Goal: Transaction & Acquisition: Purchase product/service

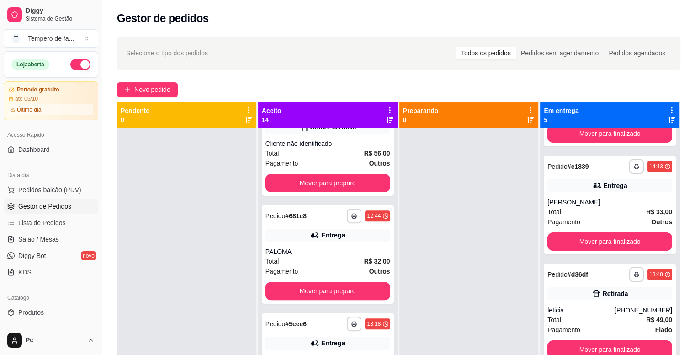
click at [210, 167] on div at bounding box center [186, 305] width 139 height 355
click at [47, 193] on span "Pedidos balcão (PDV)" at bounding box center [49, 189] width 63 height 9
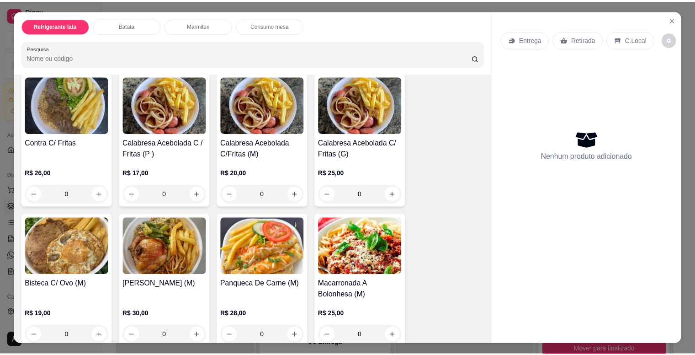
scroll to position [686, 0]
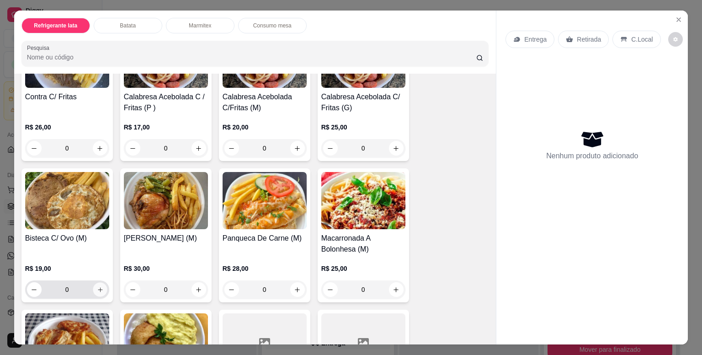
click at [98, 287] on icon "increase-product-quantity" at bounding box center [100, 289] width 5 height 5
type input "1"
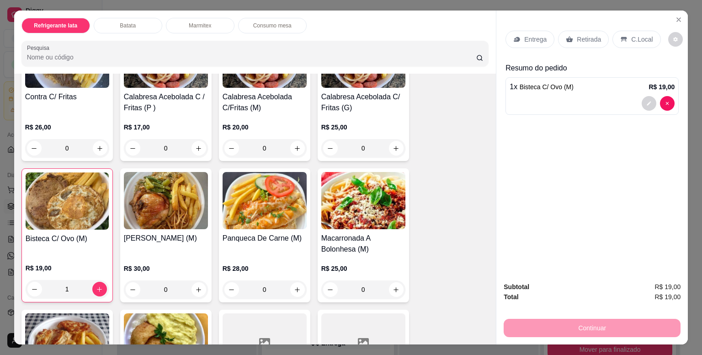
click at [532, 43] on div "Entrega" at bounding box center [530, 39] width 49 height 17
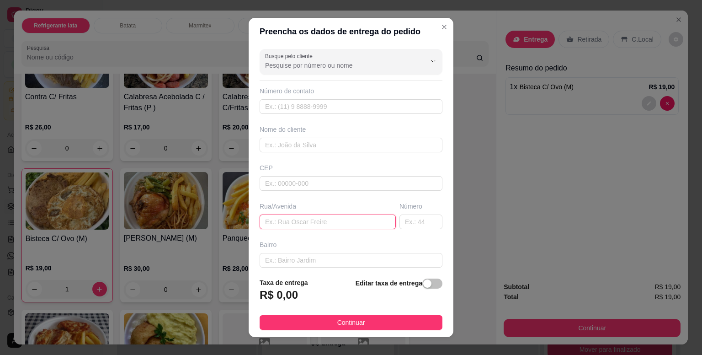
click at [284, 224] on input "text" at bounding box center [328, 221] width 136 height 15
paste input "R. dos Rio Branquenses, 111"
click at [369, 227] on input "R. dos Rio Branquenses, 111" at bounding box center [328, 221] width 136 height 15
type input "R. dos Rio Branquenses,"
click at [410, 223] on input "text" at bounding box center [421, 221] width 43 height 15
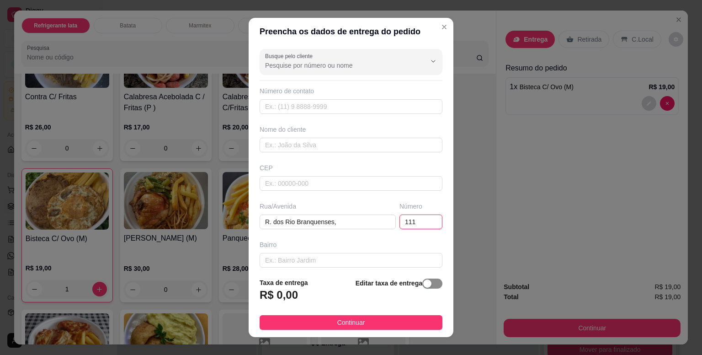
type input "111"
click at [424, 288] on span "button" at bounding box center [432, 283] width 20 height 10
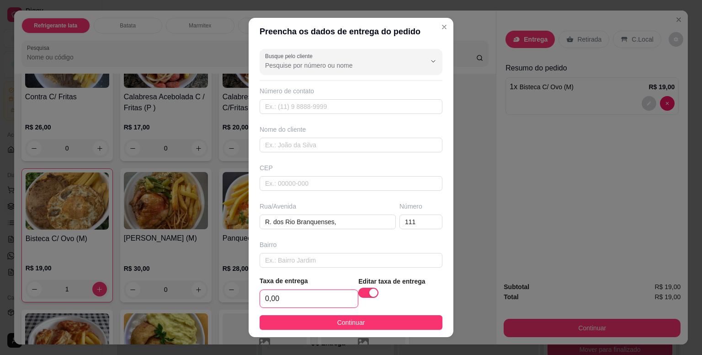
click at [305, 297] on input "0,00" at bounding box center [309, 298] width 98 height 17
type input "4,00"
click at [282, 147] on input "text" at bounding box center [351, 145] width 183 height 15
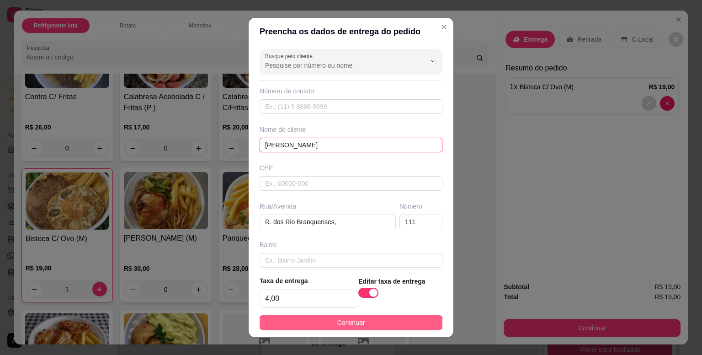
type input "[PERSON_NAME]"
click at [362, 325] on button "Continuar" at bounding box center [351, 322] width 183 height 15
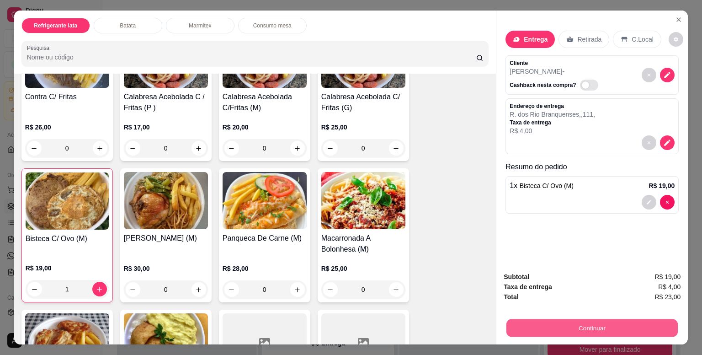
click at [553, 326] on button "Continuar" at bounding box center [592, 328] width 171 height 18
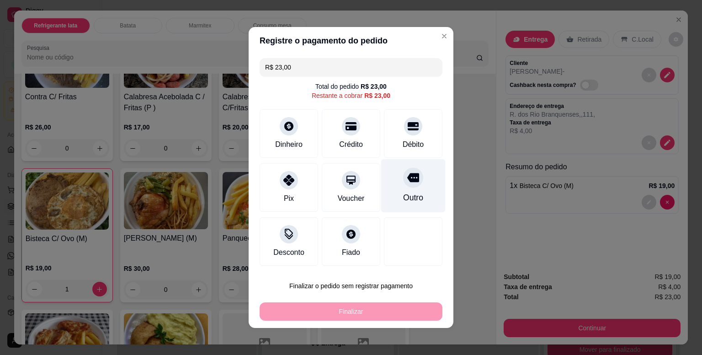
click at [407, 181] on icon at bounding box center [413, 177] width 12 height 12
type input "R$ 0,00"
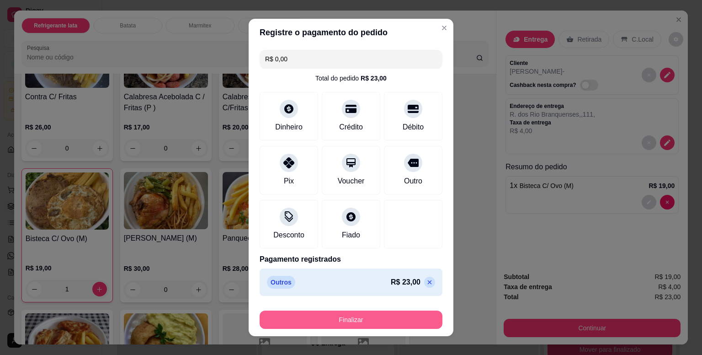
click at [398, 319] on button "Finalizar" at bounding box center [351, 319] width 183 height 18
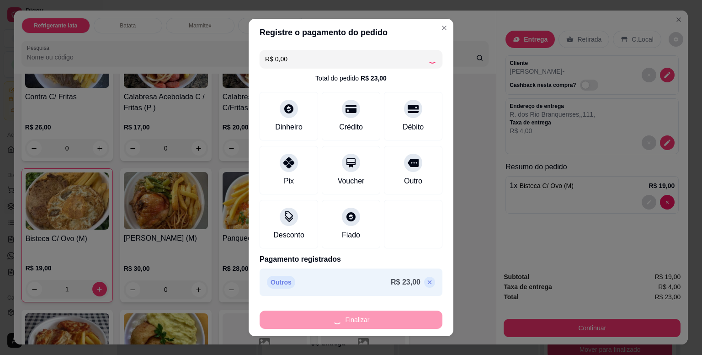
type input "0"
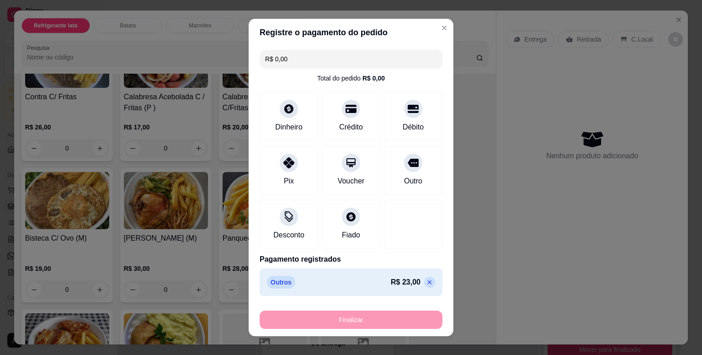
type input "-R$ 23,00"
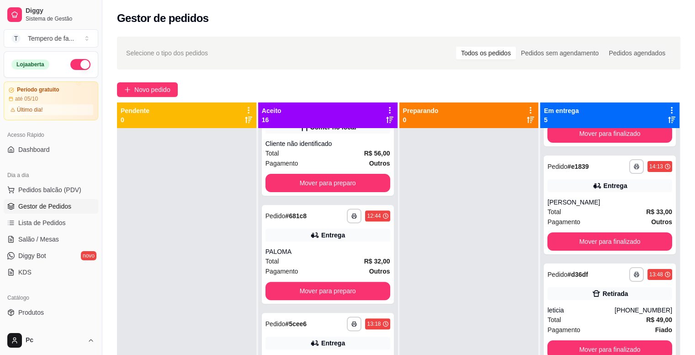
click at [70, 64] on button "button" at bounding box center [80, 64] width 20 height 11
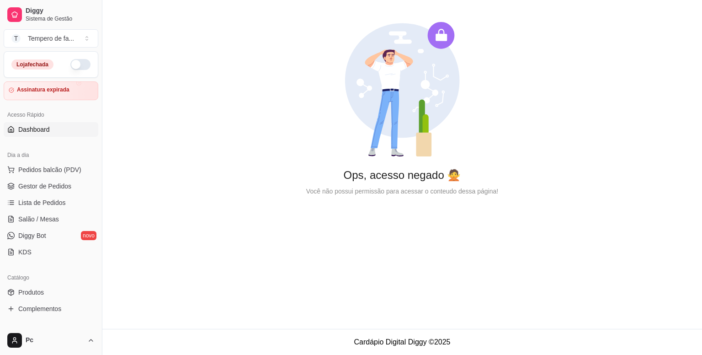
click at [72, 63] on button "button" at bounding box center [80, 64] width 20 height 11
click at [47, 183] on span "Gestor de Pedidos" at bounding box center [44, 185] width 53 height 9
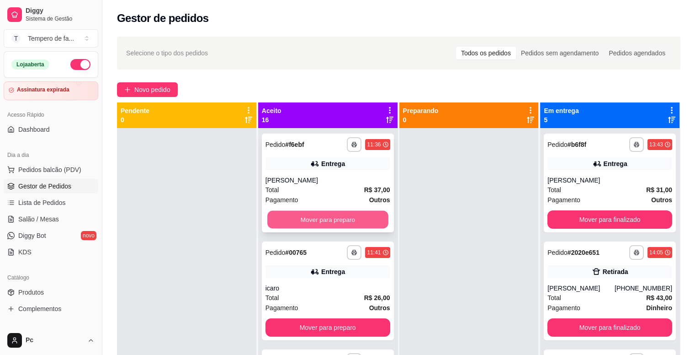
click at [314, 222] on button "Mover para preparo" at bounding box center [327, 220] width 121 height 18
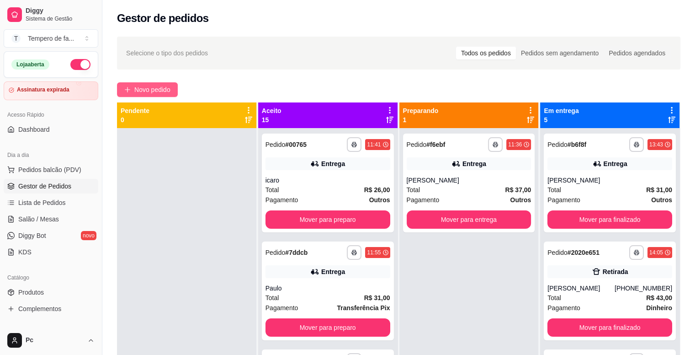
click at [164, 86] on span "Novo pedido" at bounding box center [152, 90] width 36 height 10
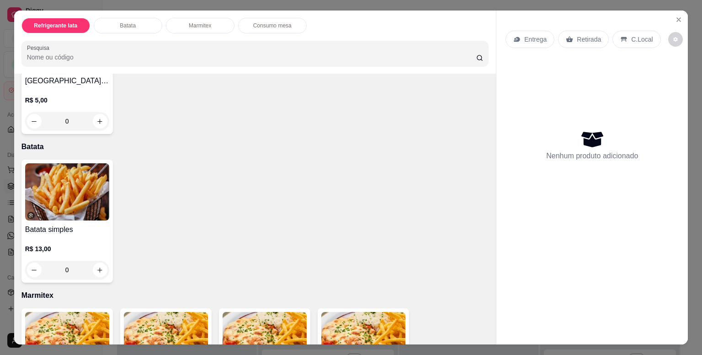
scroll to position [457, 0]
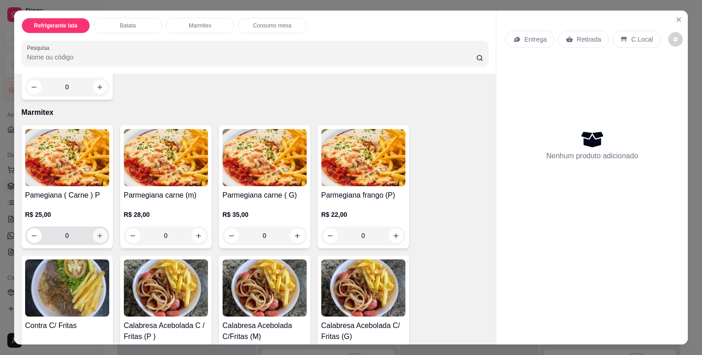
click at [94, 235] on button "increase-product-quantity" at bounding box center [100, 235] width 15 height 15
type input "1"
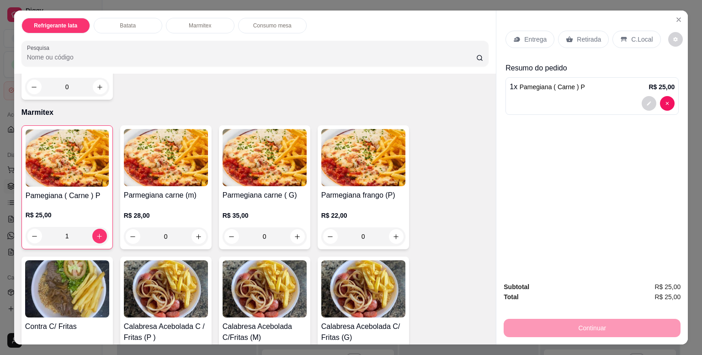
click at [582, 323] on div "Continuar" at bounding box center [592, 326] width 177 height 21
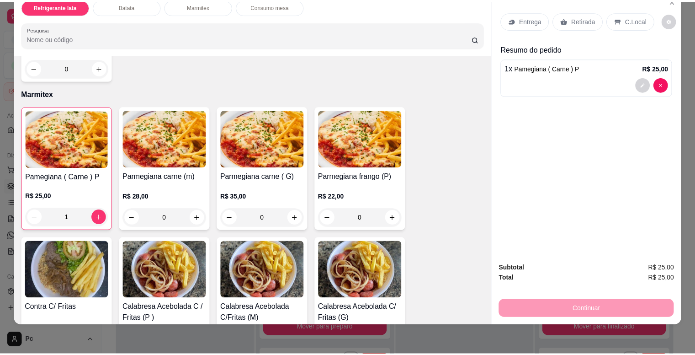
scroll to position [0, 0]
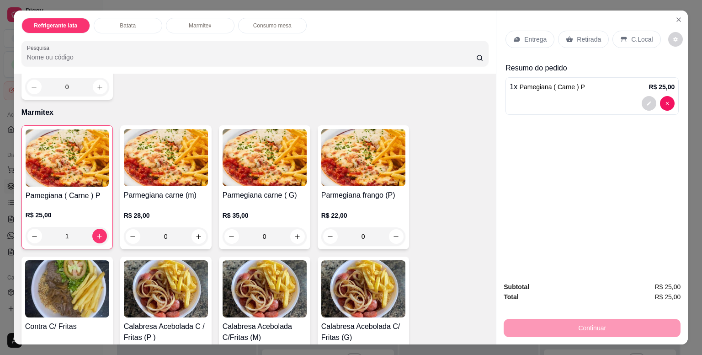
click at [534, 39] on p "Entrega" at bounding box center [535, 39] width 22 height 9
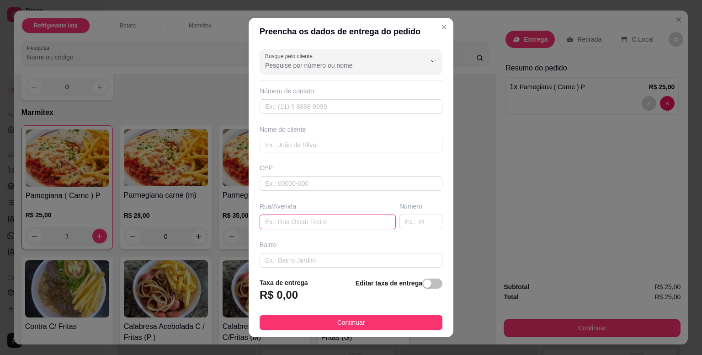
click at [268, 221] on input "text" at bounding box center [328, 221] width 136 height 15
type input "rua dos cariocas"
click at [423, 284] on div "button" at bounding box center [427, 283] width 8 height 8
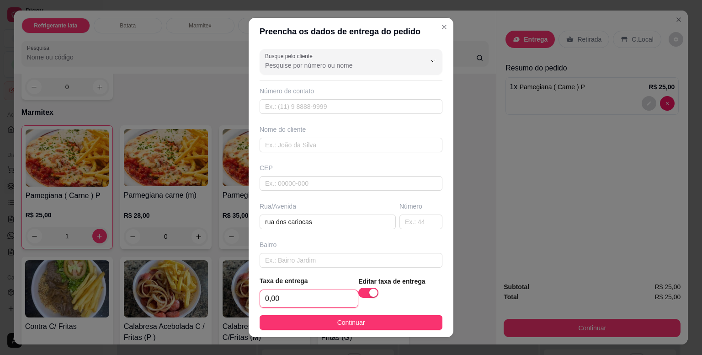
click at [285, 296] on input "0,00" at bounding box center [309, 298] width 98 height 17
type input "5,00"
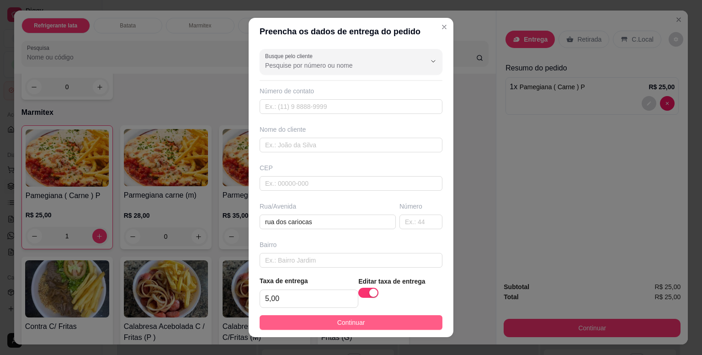
click at [329, 320] on button "Continuar" at bounding box center [351, 322] width 183 height 15
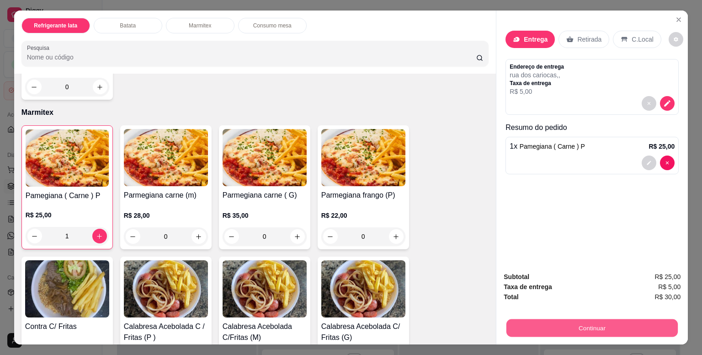
click at [603, 324] on button "Continuar" at bounding box center [592, 328] width 171 height 18
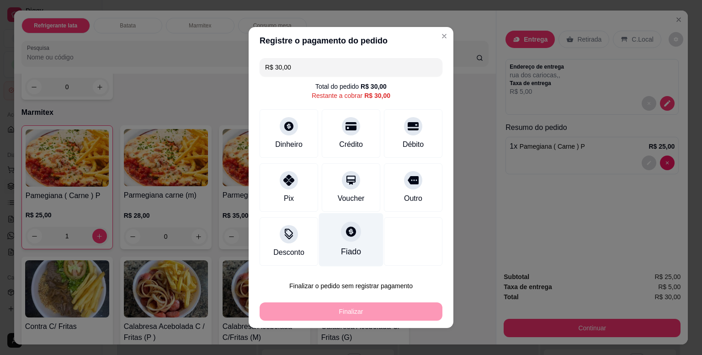
click at [331, 249] on div "Fiado" at bounding box center [351, 239] width 64 height 53
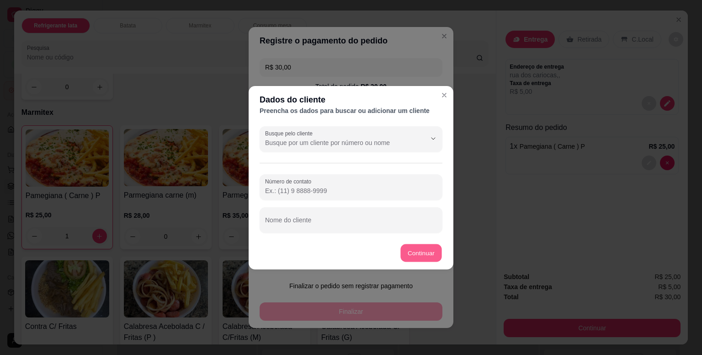
click at [421, 252] on button "Continuar" at bounding box center [421, 253] width 41 height 18
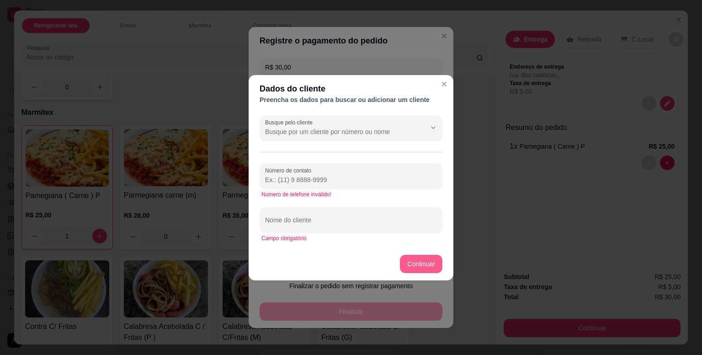
click at [420, 263] on button "Continuar" at bounding box center [421, 264] width 43 height 18
click at [287, 176] on input "Número de contato" at bounding box center [351, 179] width 172 height 9
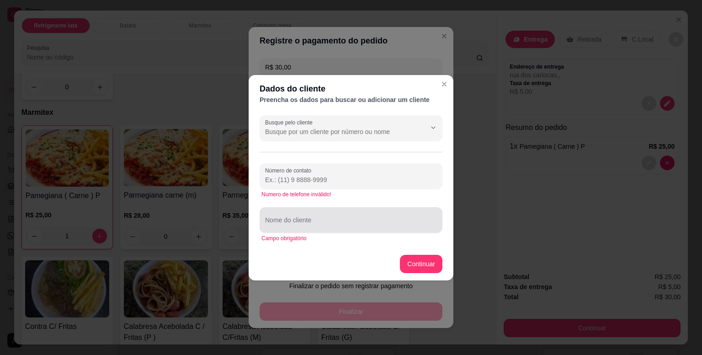
click at [298, 221] on input "Nome do cliente" at bounding box center [351, 223] width 172 height 9
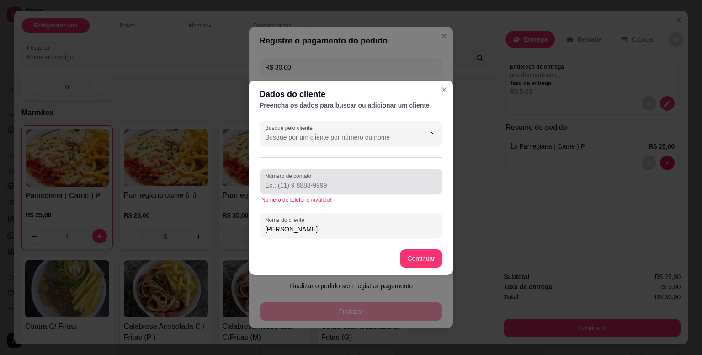
type input "[PERSON_NAME]"
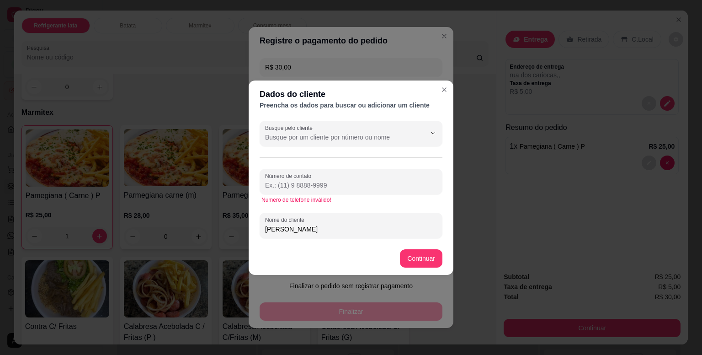
click at [350, 188] on input "Número de contato" at bounding box center [351, 185] width 172 height 9
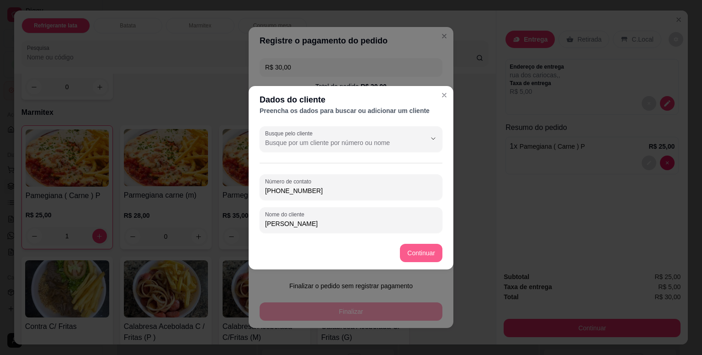
type input "[PHONE_NUMBER]"
type input "R$ 0,00"
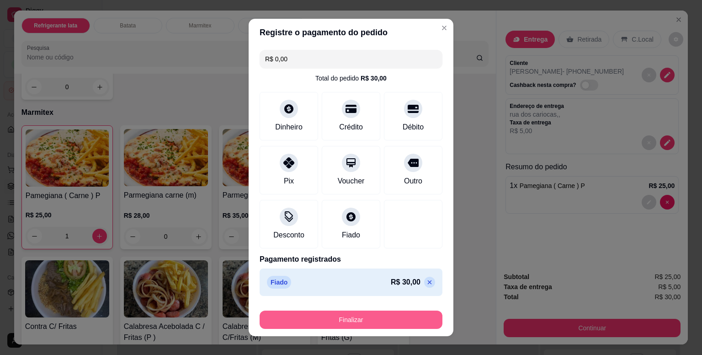
click at [395, 320] on button "Finalizar" at bounding box center [351, 319] width 183 height 18
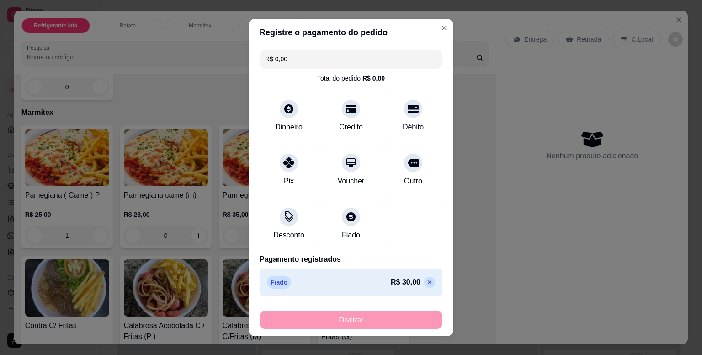
type input "0"
type input "-R$ 30,00"
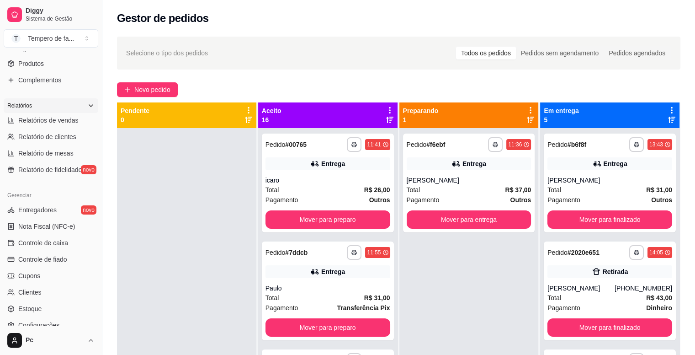
scroll to position [295, 0]
